Goal: Transaction & Acquisition: Purchase product/service

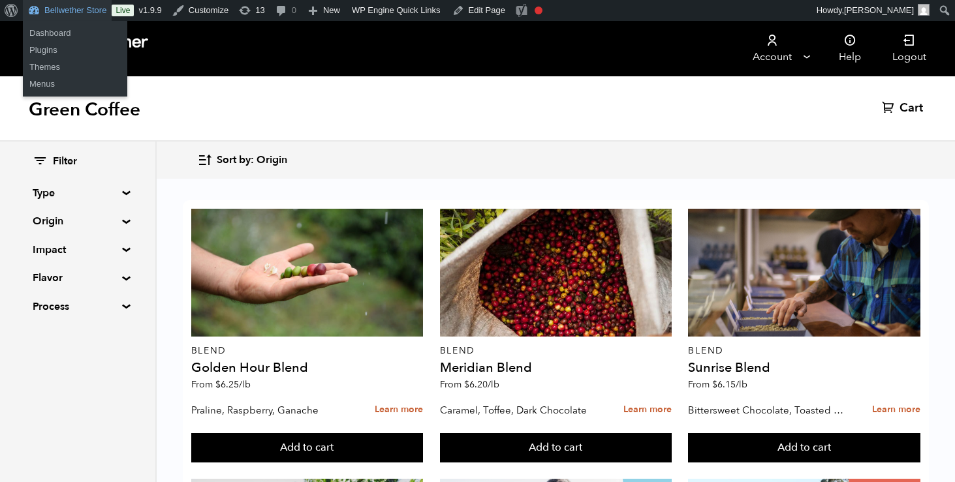
click at [70, 10] on link "Bellwether Store" at bounding box center [67, 10] width 89 height 21
